Goal: Task Accomplishment & Management: Use online tool/utility

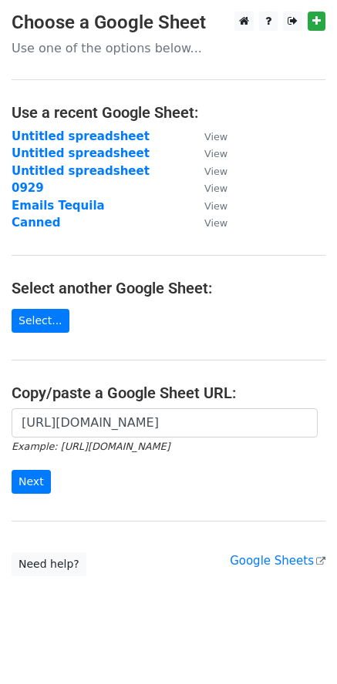
scroll to position [0, 454]
type input "[URL][DOMAIN_NAME]"
click at [21, 490] on input "Next" at bounding box center [31, 482] width 39 height 24
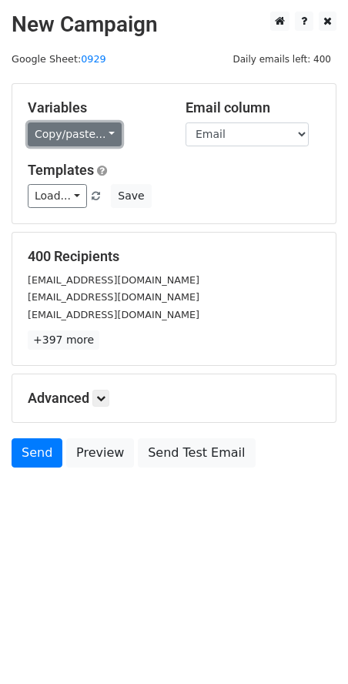
click at [61, 126] on link "Copy/paste..." at bounding box center [75, 134] width 94 height 24
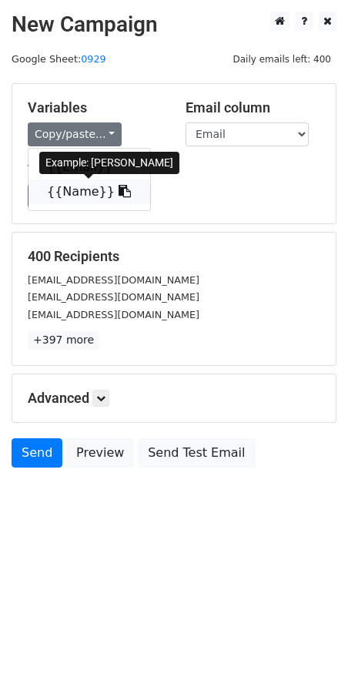
click at [119, 190] on icon at bounding box center [125, 191] width 12 height 12
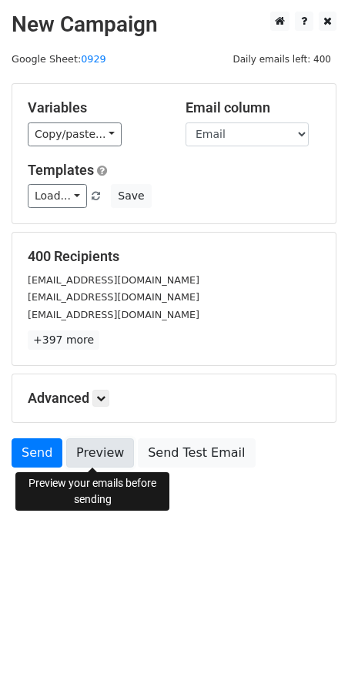
click at [112, 458] on link "Preview" at bounding box center [100, 452] width 68 height 29
click at [109, 399] on link at bounding box center [100, 398] width 17 height 17
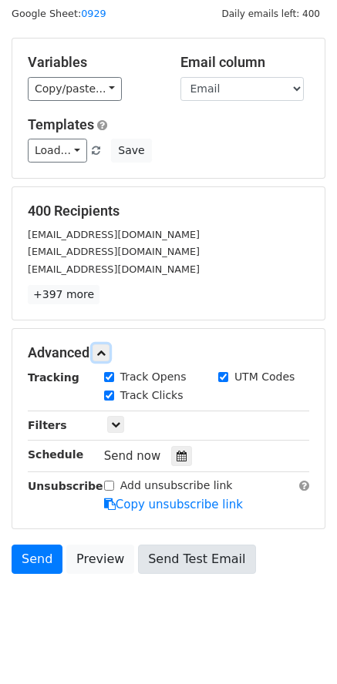
scroll to position [65, 0]
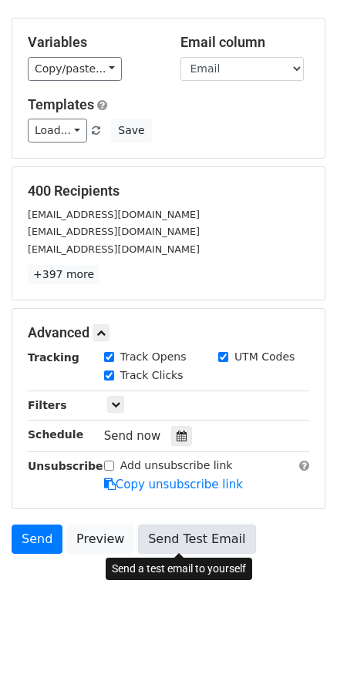
click at [201, 538] on link "Send Test Email" at bounding box center [196, 538] width 117 height 29
